Goal: Information Seeking & Learning: Learn about a topic

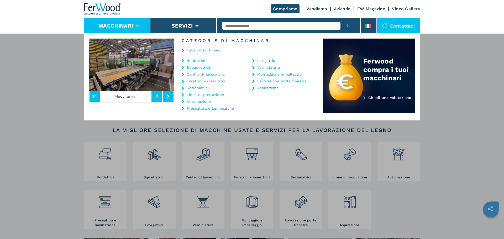
click at [193, 82] on link "Foratrici - inseritrici" at bounding box center [206, 81] width 39 height 4
click at [183, 80] on icon at bounding box center [183, 82] width 2 height 4
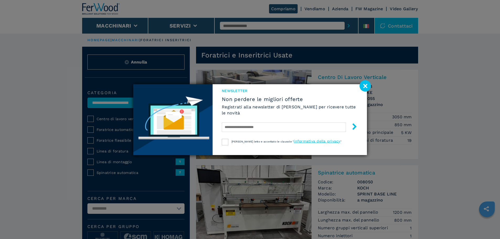
click at [271, 97] on span "Non perdere le migliori offerte" at bounding box center [290, 99] width 136 height 6
click at [363, 85] on image at bounding box center [365, 85] width 11 height 11
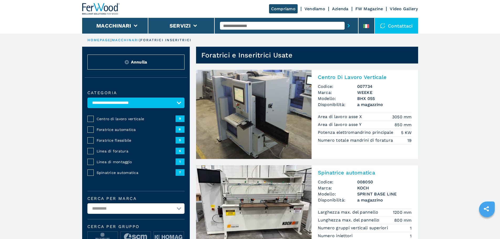
click at [269, 111] on img at bounding box center [254, 114] width 116 height 89
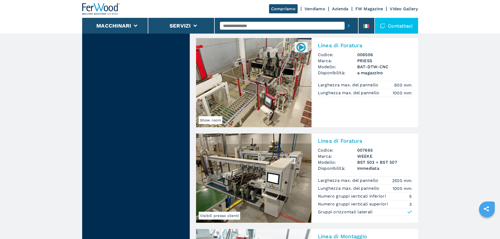
scroll to position [578, 0]
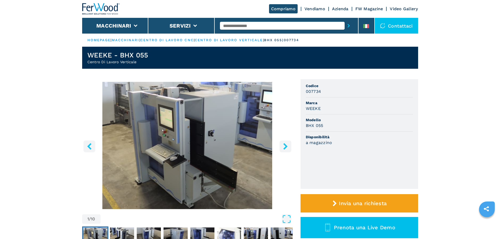
click at [285, 148] on icon "right-button" at bounding box center [285, 146] width 4 height 7
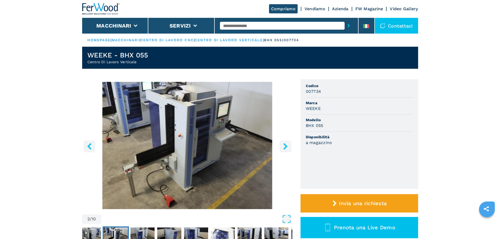
click at [285, 148] on icon "right-button" at bounding box center [285, 146] width 4 height 7
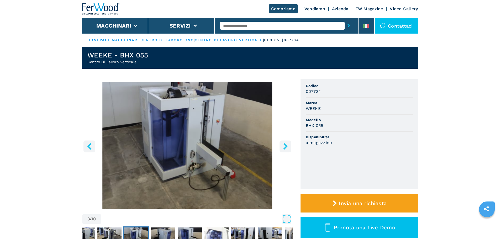
click at [285, 148] on icon "right-button" at bounding box center [285, 146] width 4 height 7
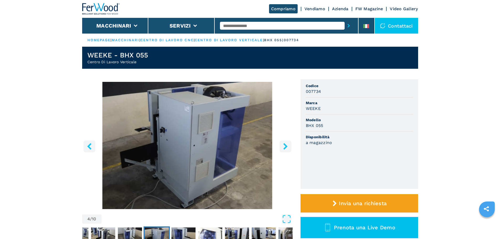
click at [285, 148] on icon "right-button" at bounding box center [285, 146] width 4 height 7
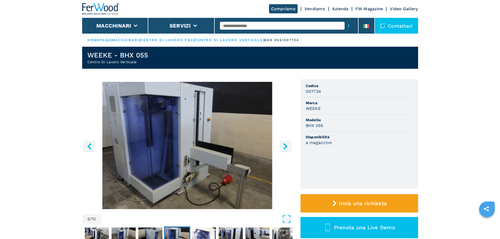
click at [285, 148] on icon "right-button" at bounding box center [285, 146] width 4 height 7
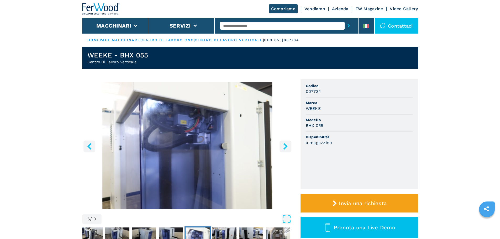
click at [285, 148] on icon "right-button" at bounding box center [285, 146] width 4 height 7
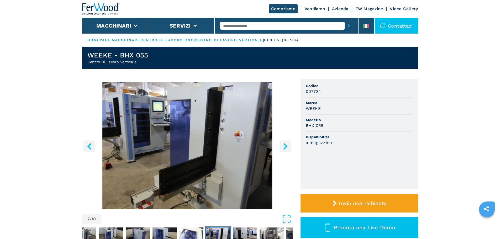
click at [285, 148] on icon "right-button" at bounding box center [285, 146] width 4 height 7
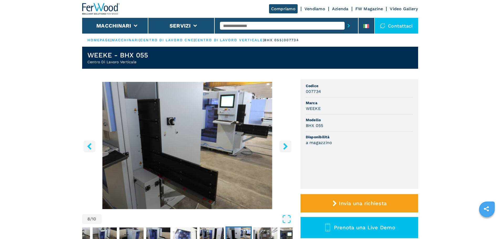
click at [285, 148] on icon "right-button" at bounding box center [285, 146] width 4 height 7
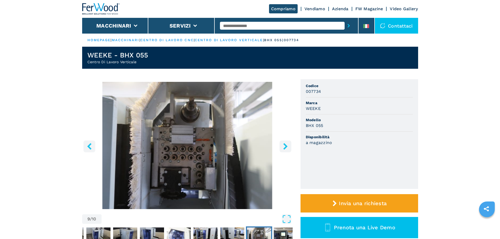
click at [285, 148] on icon "right-button" at bounding box center [285, 146] width 4 height 7
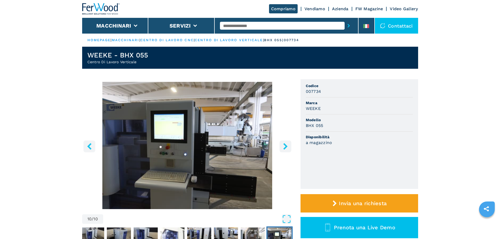
click at [285, 148] on icon "right-button" at bounding box center [285, 146] width 4 height 7
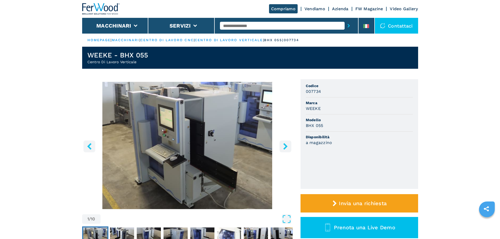
click at [285, 148] on icon "right-button" at bounding box center [285, 146] width 4 height 7
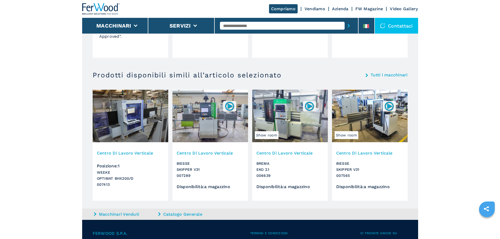
scroll to position [473, 0]
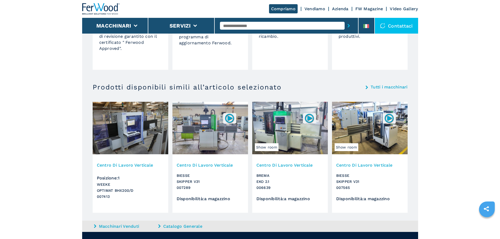
click at [387, 86] on link "Tutti i macchinari" at bounding box center [389, 87] width 37 height 4
click at [366, 89] on icon at bounding box center [367, 88] width 2 height 4
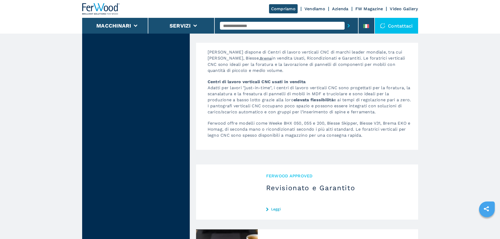
scroll to position [1077, 0]
